Goal: Information Seeking & Learning: Understand process/instructions

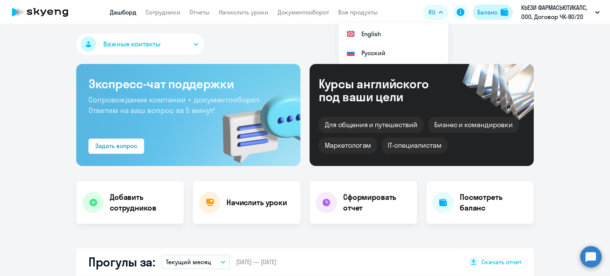
click at [486, 14] on div "Баланс" at bounding box center [487, 12] width 20 height 9
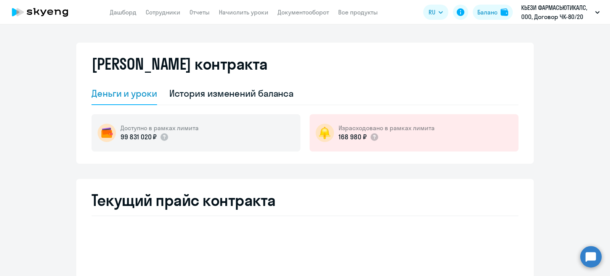
select select "english_adult_not_native_speaker"
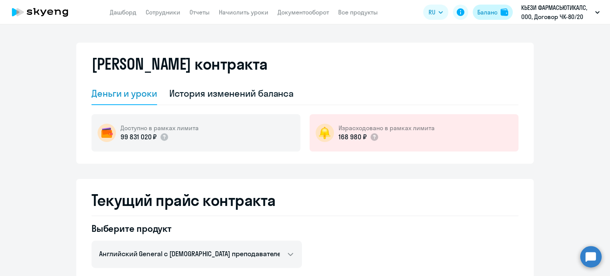
click at [487, 11] on div "Баланс" at bounding box center [487, 12] width 20 height 9
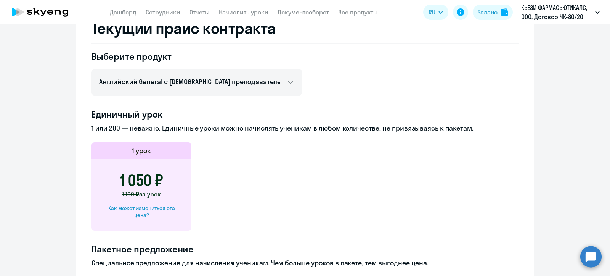
scroll to position [286, 0]
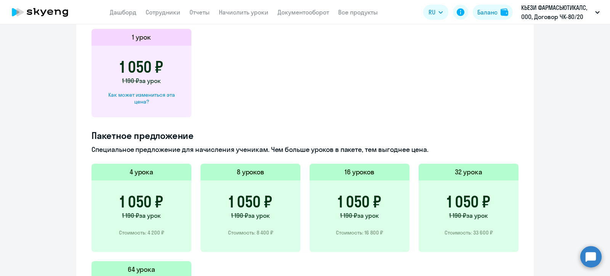
click at [141, 97] on div "Как может измениться эта цена?" at bounding box center [141, 98] width 75 height 14
select select "english_adult_not_native_speaker"
